Goal: Information Seeking & Learning: Learn about a topic

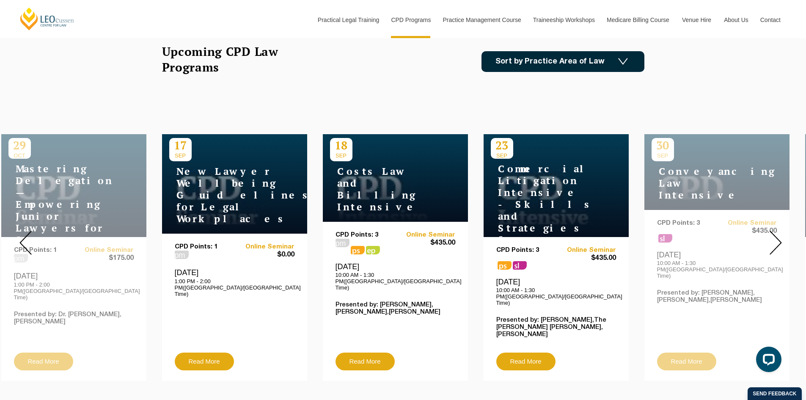
click at [770, 237] on img at bounding box center [776, 243] width 12 height 24
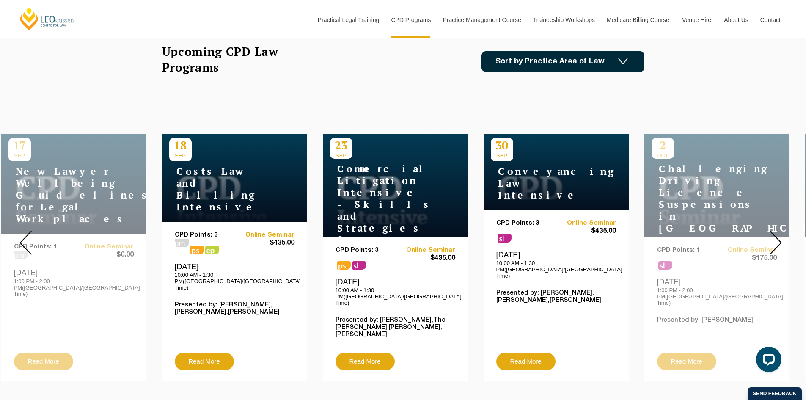
click at [772, 239] on img at bounding box center [776, 243] width 12 height 24
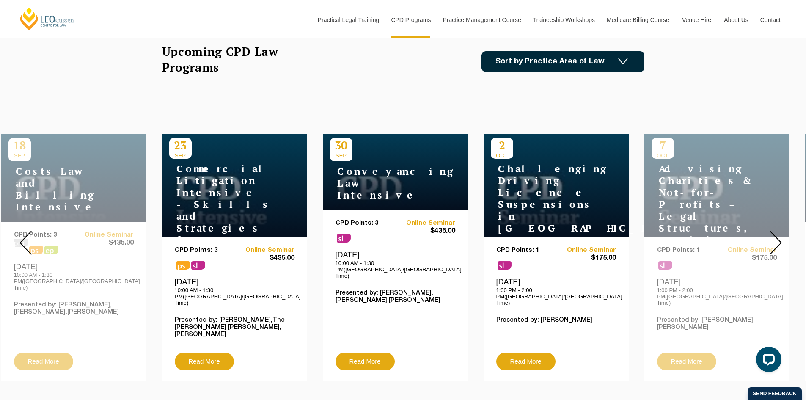
click at [778, 240] on img at bounding box center [776, 243] width 12 height 24
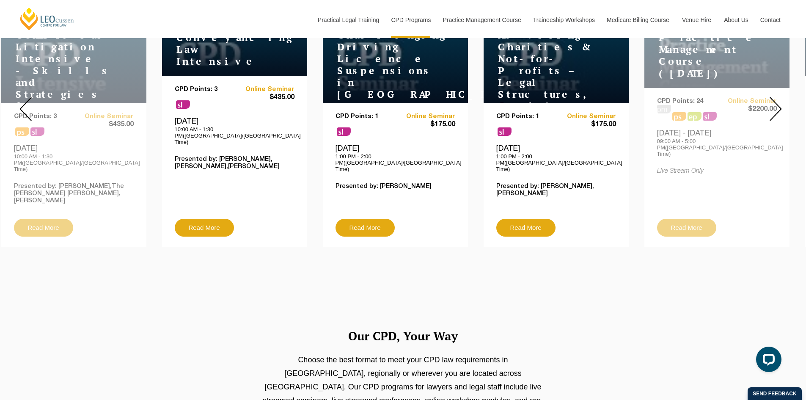
scroll to position [339, 0]
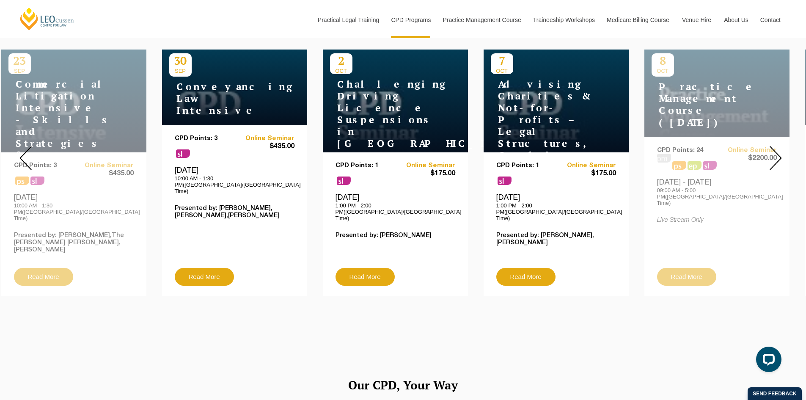
click at [773, 149] on img at bounding box center [776, 158] width 12 height 24
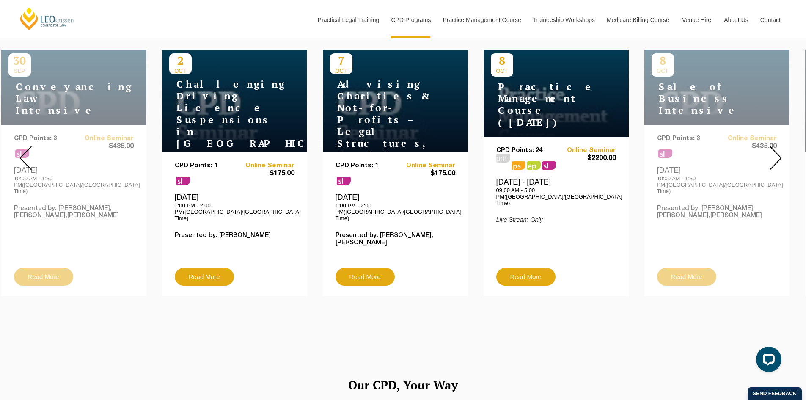
click at [773, 149] on img at bounding box center [776, 158] width 12 height 24
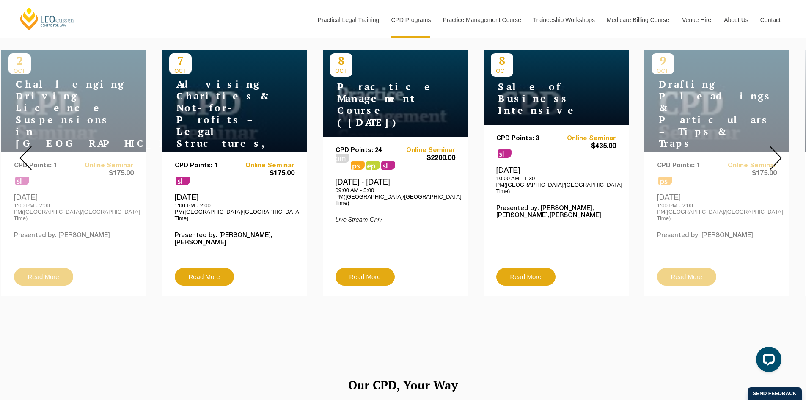
click at [773, 149] on img at bounding box center [776, 158] width 12 height 24
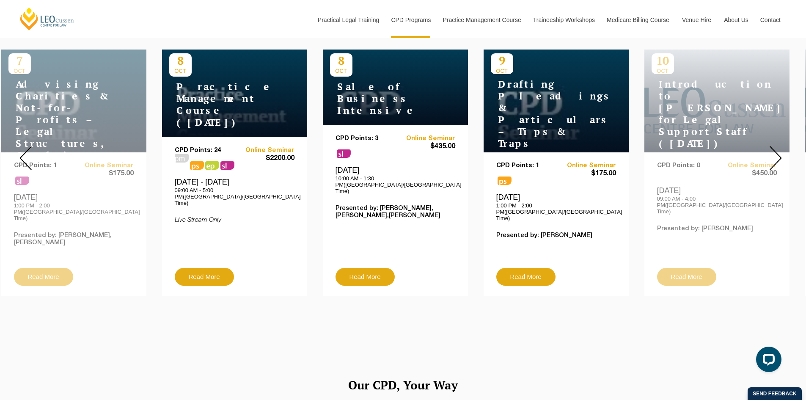
click at [773, 149] on img at bounding box center [776, 158] width 12 height 24
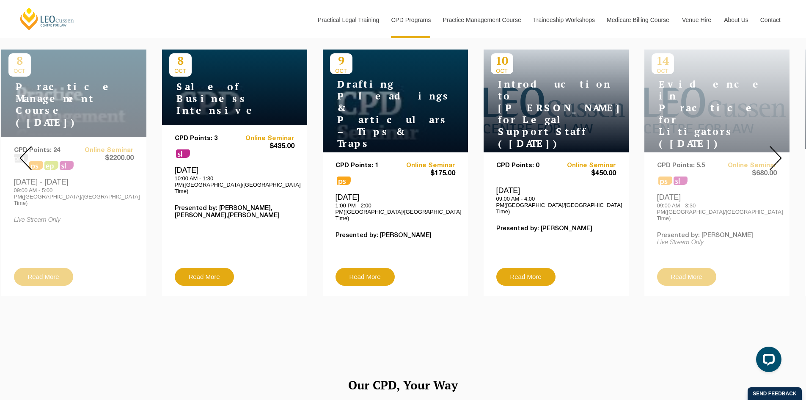
click at [773, 149] on img at bounding box center [776, 158] width 12 height 24
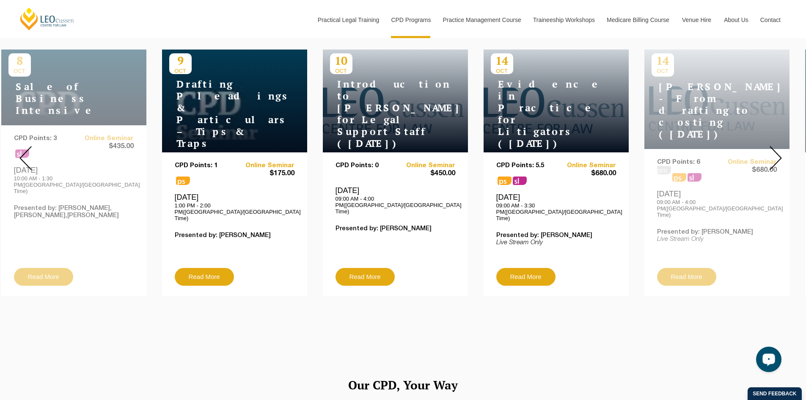
click at [769, 159] on div at bounding box center [775, 158] width 61 height 289
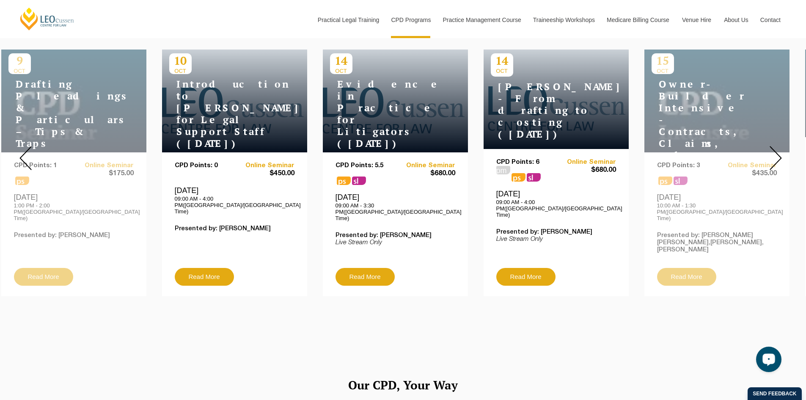
click at [769, 159] on div at bounding box center [775, 158] width 61 height 289
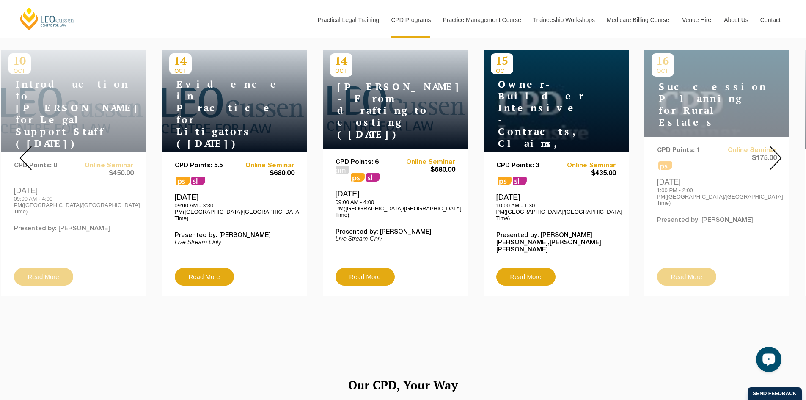
click at [769, 159] on div at bounding box center [775, 158] width 61 height 289
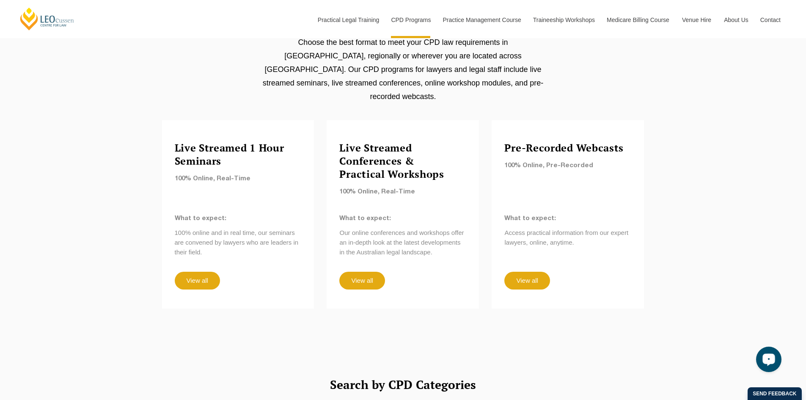
scroll to position [720, 0]
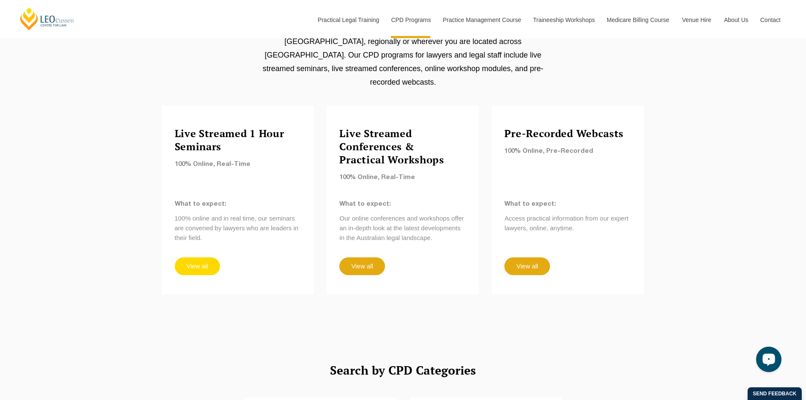
click at [207, 257] on link "View all" at bounding box center [197, 266] width 45 height 18
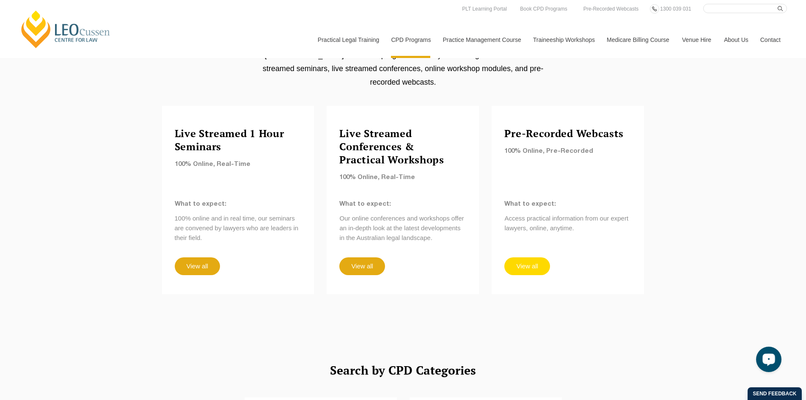
click at [538, 257] on link "View all" at bounding box center [527, 266] width 45 height 18
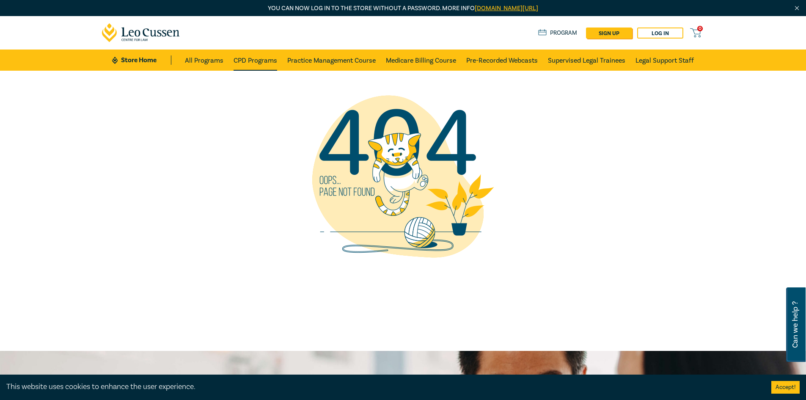
click at [268, 66] on link "CPD Programs" at bounding box center [256, 60] width 44 height 21
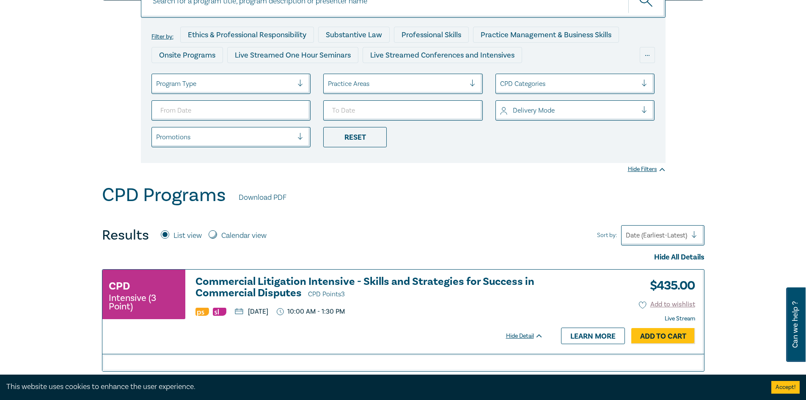
scroll to position [42, 0]
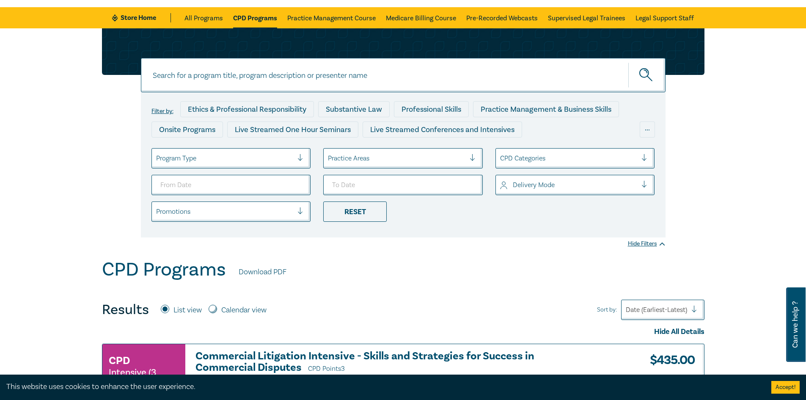
click at [291, 159] on div at bounding box center [225, 158] width 138 height 11
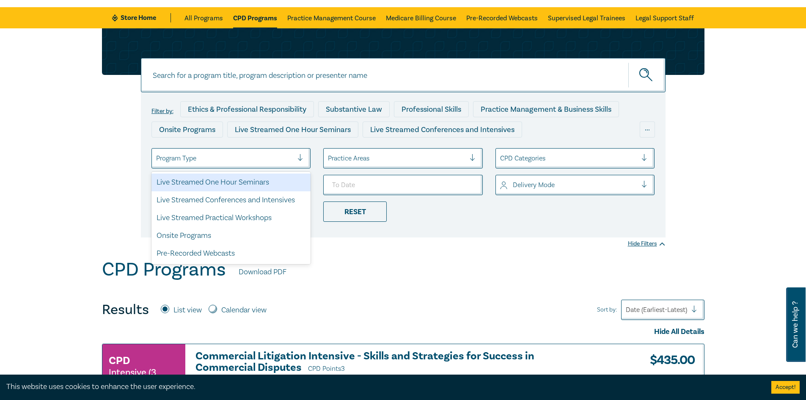
click at [291, 159] on div at bounding box center [225, 158] width 138 height 11
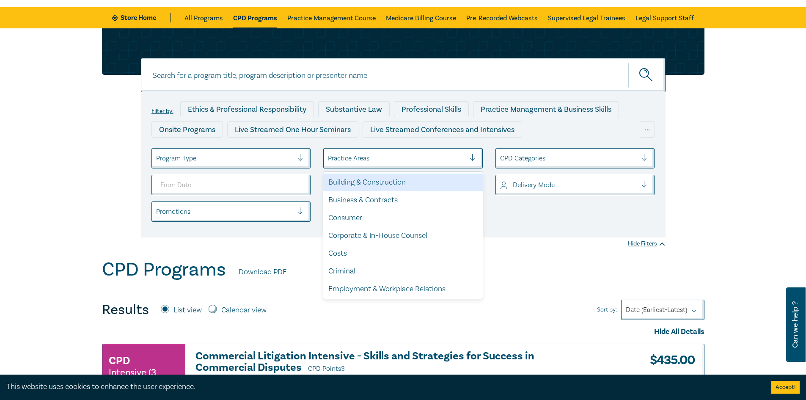
click at [363, 160] on div at bounding box center [397, 158] width 138 height 11
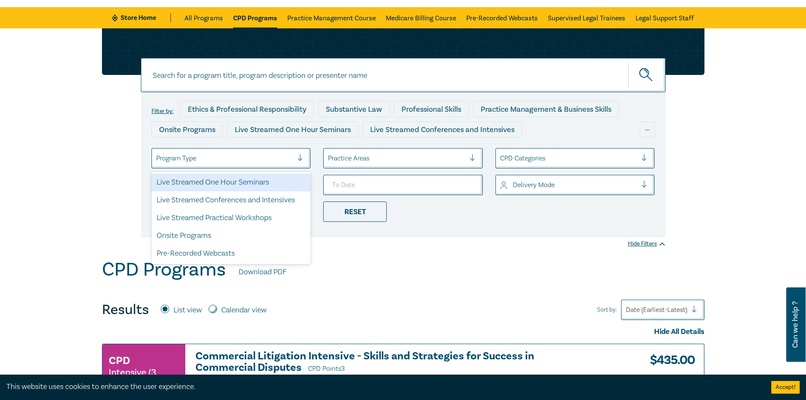
click at [241, 164] on div at bounding box center [225, 158] width 138 height 11
drag, startPoint x: 595, startPoint y: 295, endPoint x: 554, endPoint y: 287, distance: 41.8
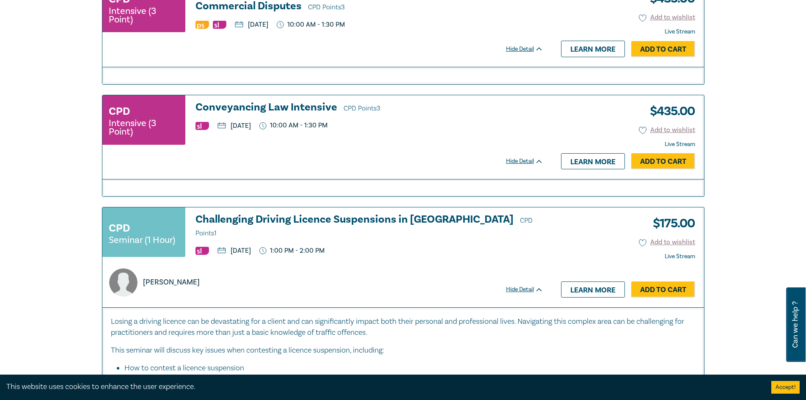
scroll to position [423, 0]
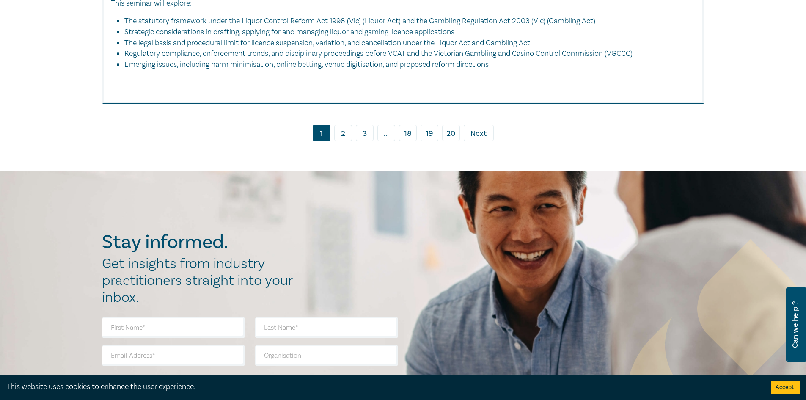
click at [453, 141] on link "20" at bounding box center [451, 133] width 18 height 16
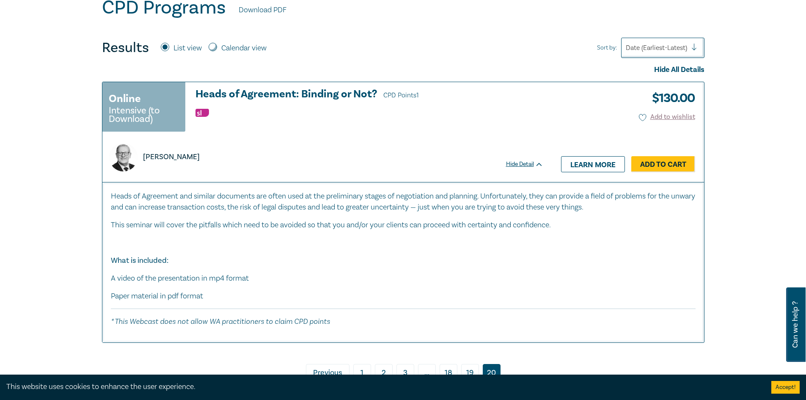
scroll to position [339, 0]
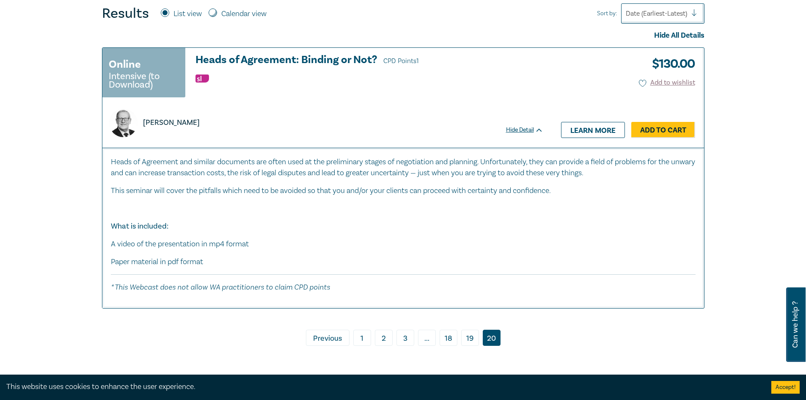
click at [469, 339] on link "19" at bounding box center [470, 338] width 18 height 16
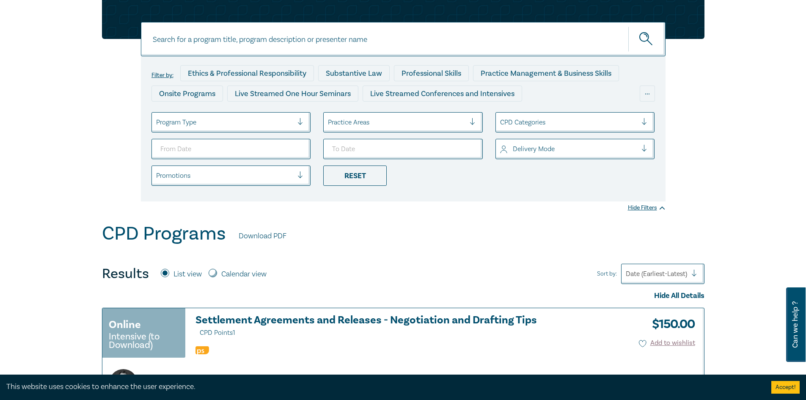
scroll to position [42, 0]
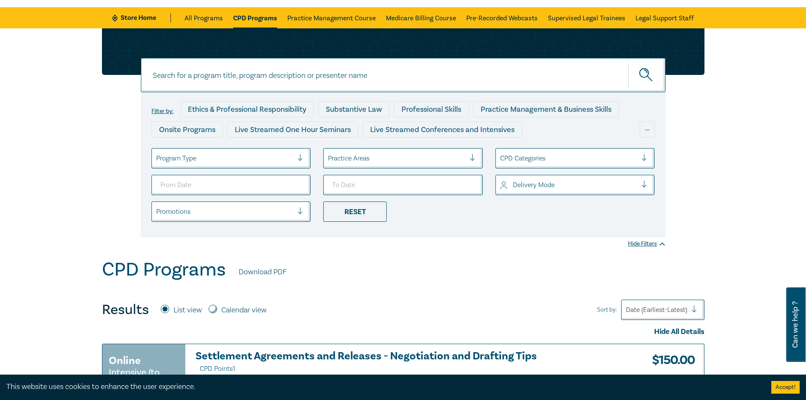
click at [224, 306] on div "Results List view Calendar view" at bounding box center [187, 309] width 171 height 17
click at [220, 308] on div "Calendar view" at bounding box center [238, 310] width 58 height 11
click at [214, 308] on input "Calendar view" at bounding box center [213, 309] width 8 height 8
radio input "true"
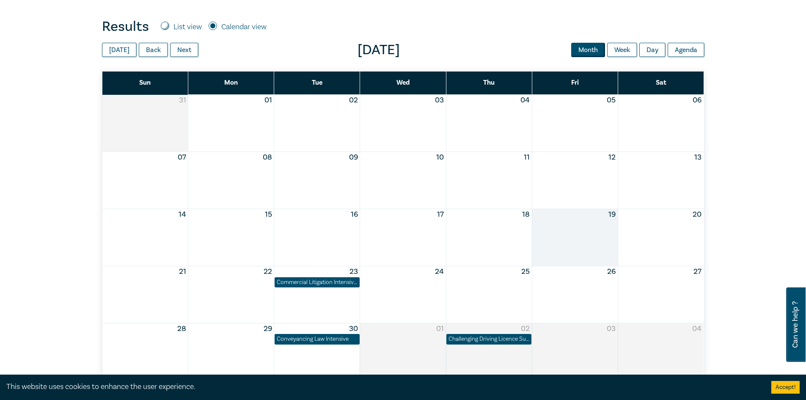
scroll to position [212, 0]
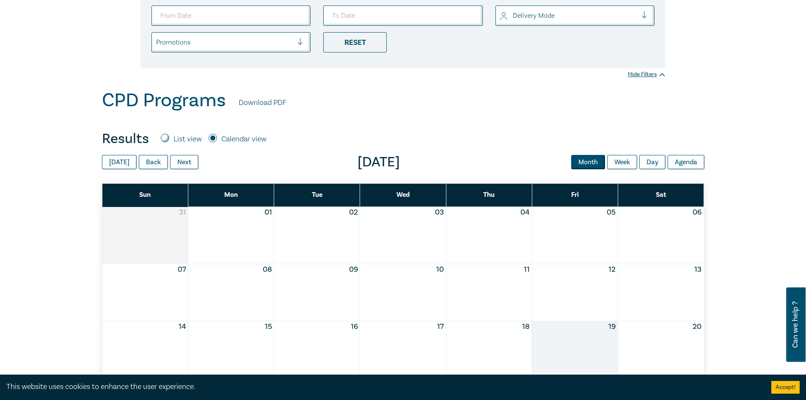
click at [165, 136] on input "List view" at bounding box center [165, 138] width 8 height 8
radio input "true"
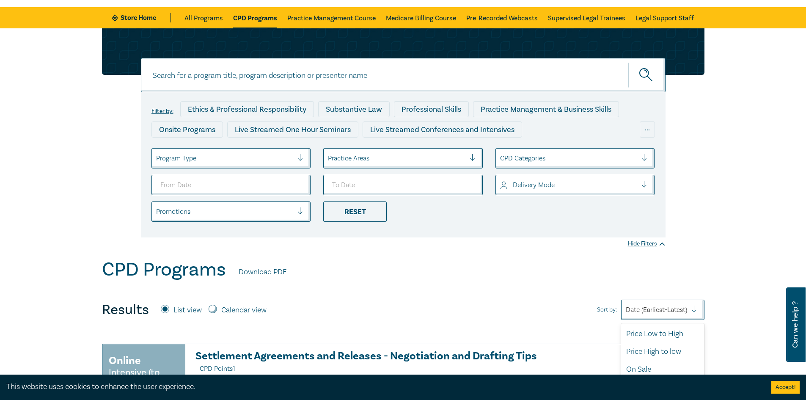
scroll to position [52, 0]
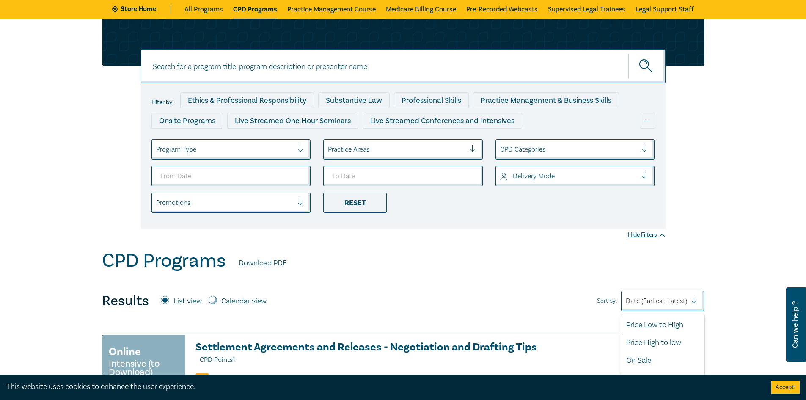
scroll to position [2, 0]
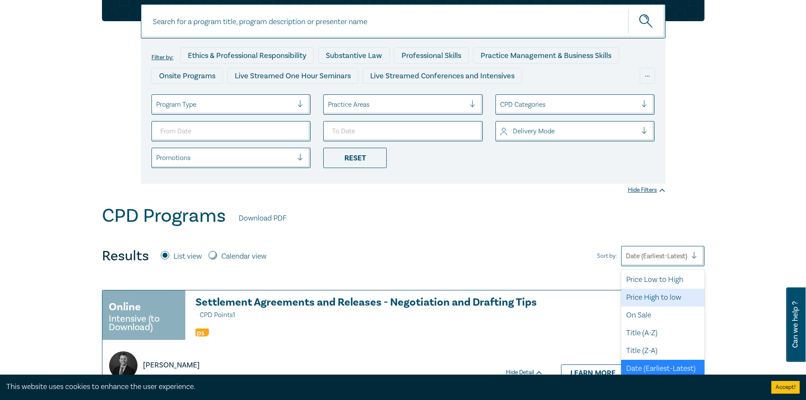
click at [671, 292] on div "Price High to low" at bounding box center [662, 298] width 83 height 18
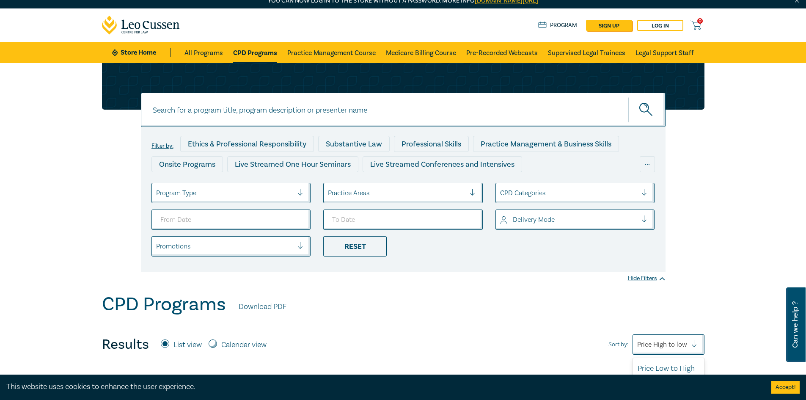
drag, startPoint x: 662, startPoint y: 344, endPoint x: 663, endPoint y: 349, distance: 5.2
click at [662, 345] on div "Price High to low" at bounding box center [669, 344] width 72 height 20
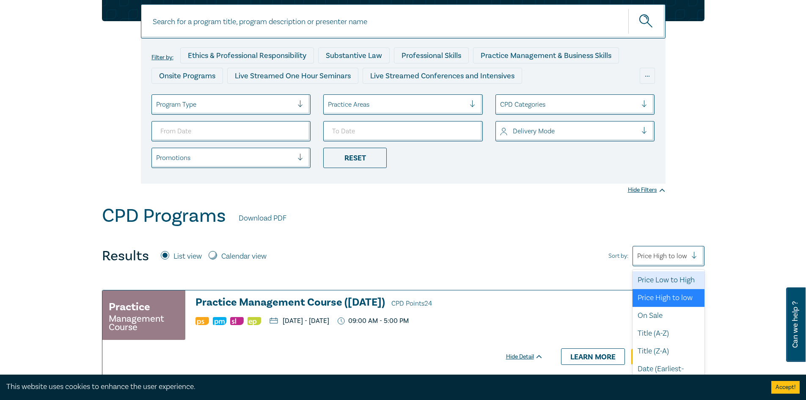
click at [656, 289] on div "Price Low to High" at bounding box center [669, 280] width 72 height 18
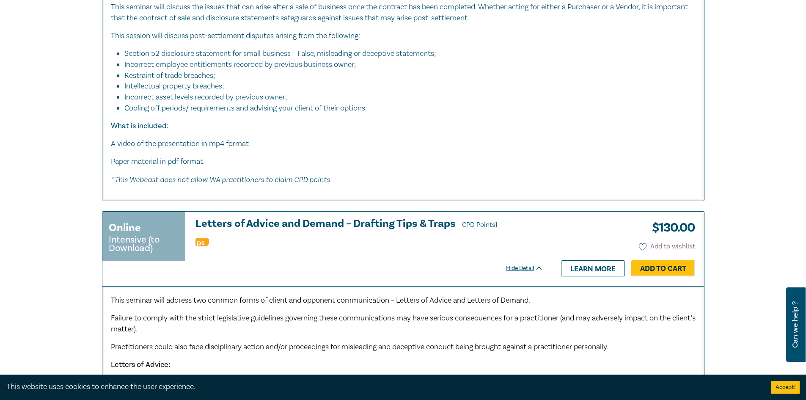
scroll to position [3471, 0]
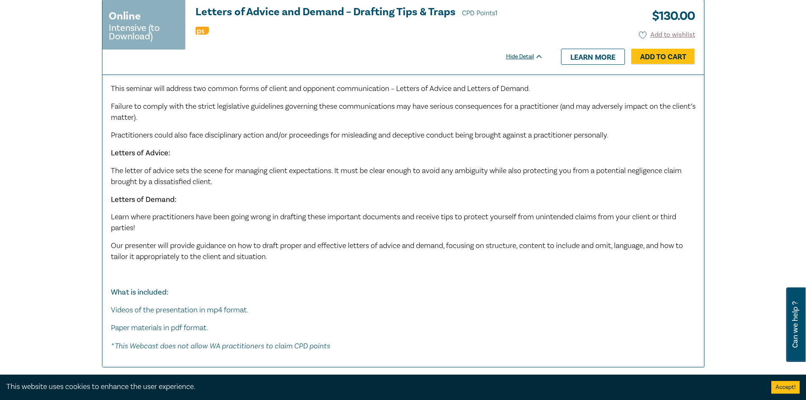
click at [359, 340] on p "* This Webcast does not allow WA practitioners to claim CPD points" at bounding box center [403, 345] width 585 height 11
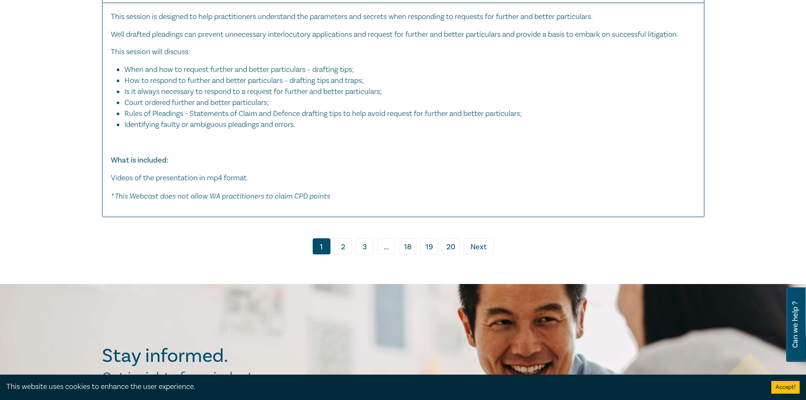
scroll to position [5391, 0]
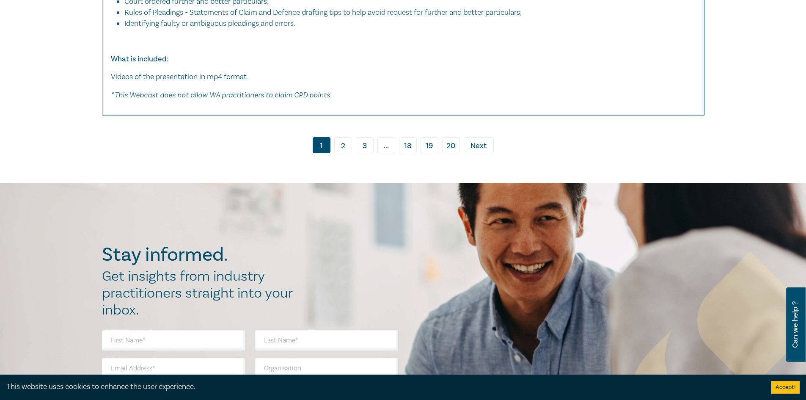
click at [384, 141] on span "..." at bounding box center [387, 145] width 18 height 16
click at [351, 147] on link "2" at bounding box center [343, 145] width 18 height 16
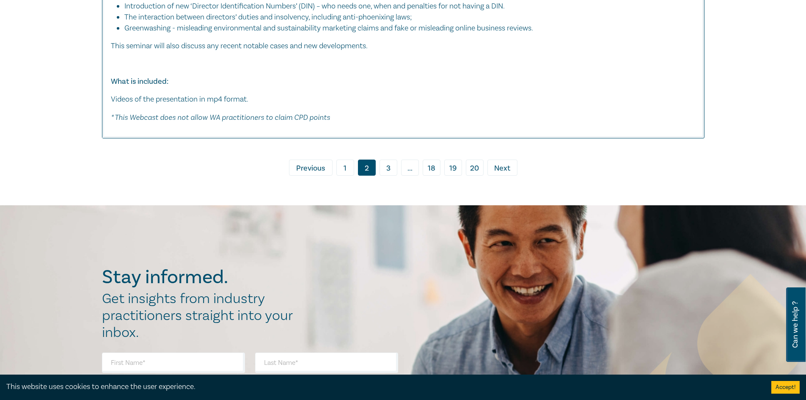
scroll to position [5170, 0]
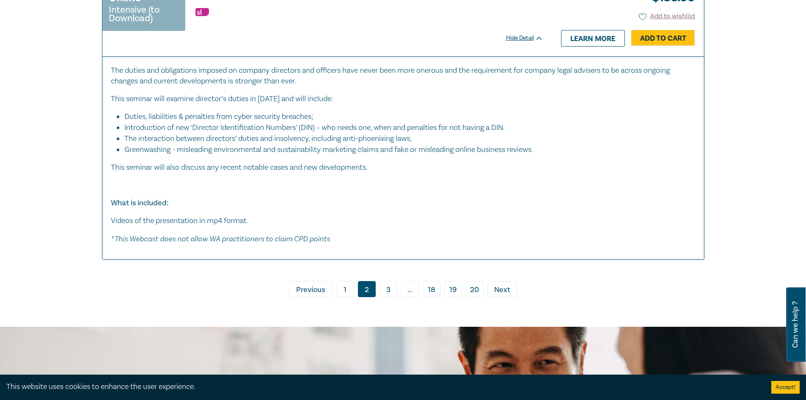
drag, startPoint x: 431, startPoint y: 291, endPoint x: 426, endPoint y: 291, distance: 4.7
click at [431, 291] on link "18" at bounding box center [432, 289] width 18 height 16
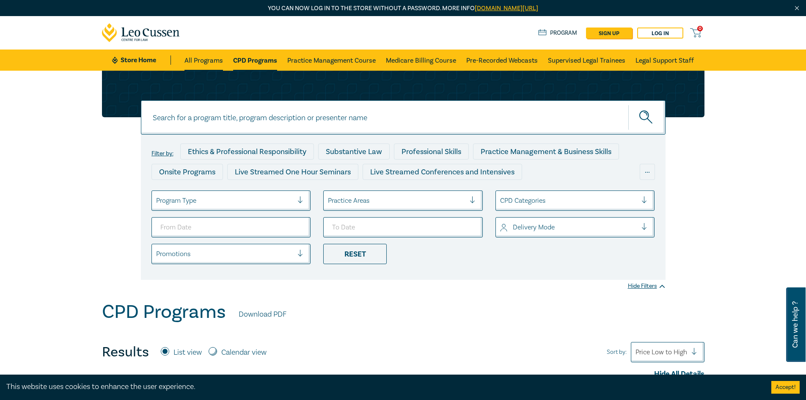
click at [211, 61] on link "All Programs" at bounding box center [204, 60] width 39 height 21
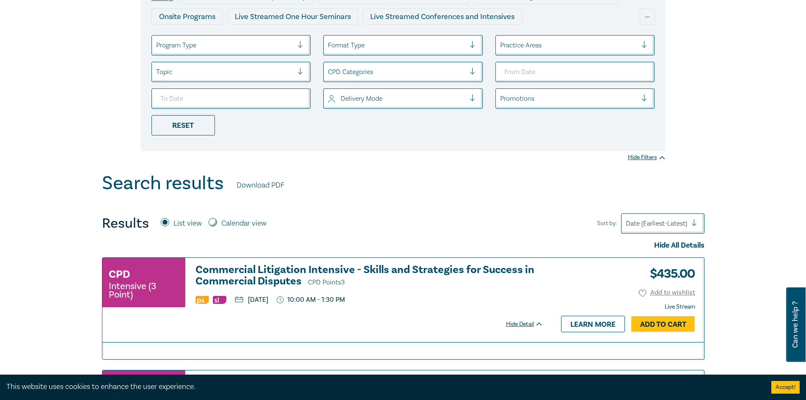
scroll to position [127, 0]
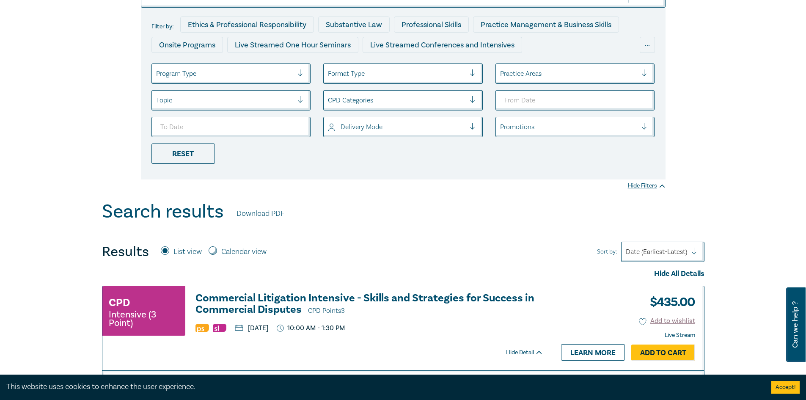
click at [389, 123] on div at bounding box center [397, 126] width 138 height 11
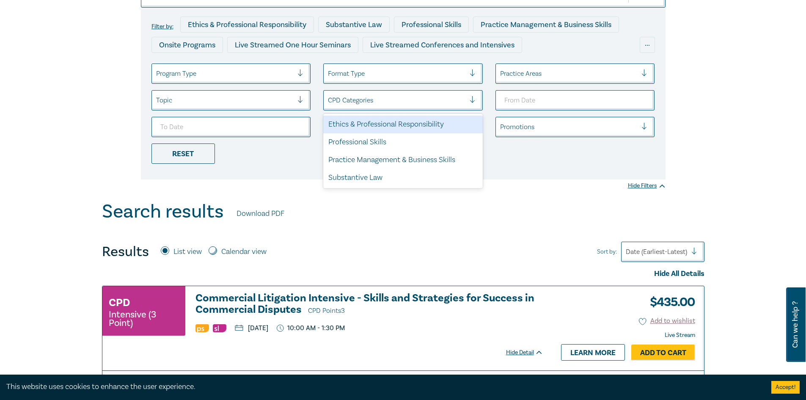
click at [386, 103] on div at bounding box center [397, 100] width 138 height 11
click at [390, 76] on div at bounding box center [397, 73] width 138 height 11
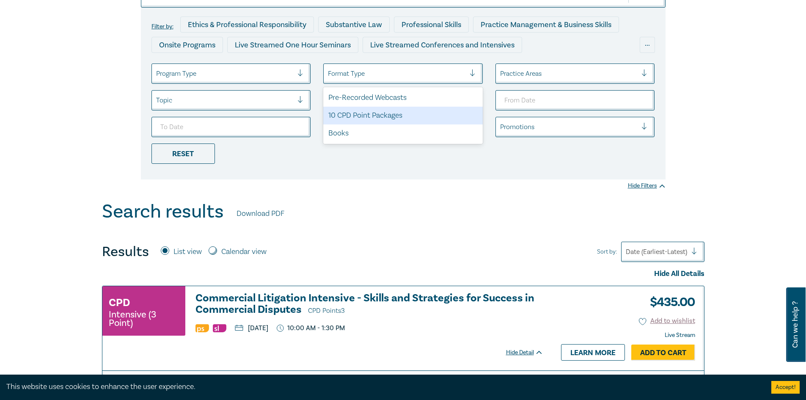
click at [405, 113] on div "10 CPD Point Packages" at bounding box center [403, 116] width 160 height 18
